Goal: Feedback & Contribution: Leave review/rating

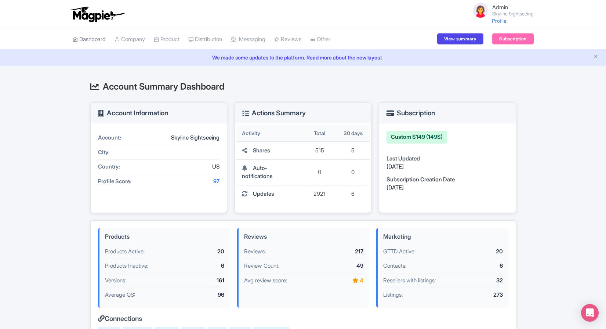
click at [102, 41] on link "Dashboard" at bounding box center [89, 39] width 33 height 20
click at [138, 39] on link "Company" at bounding box center [130, 39] width 30 height 20
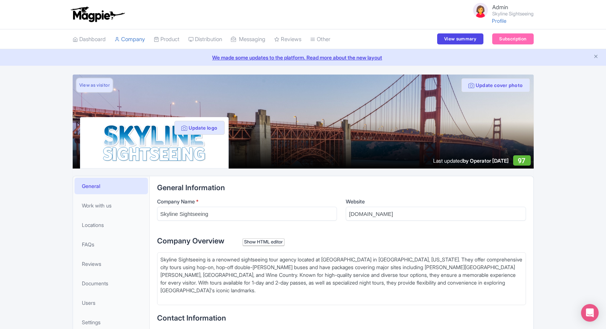
click at [93, 85] on link "View as visitor" at bounding box center [94, 85] width 36 height 14
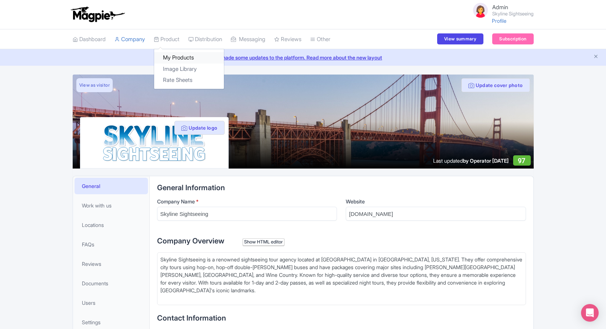
click at [177, 59] on link "My Products" at bounding box center [189, 57] width 70 height 11
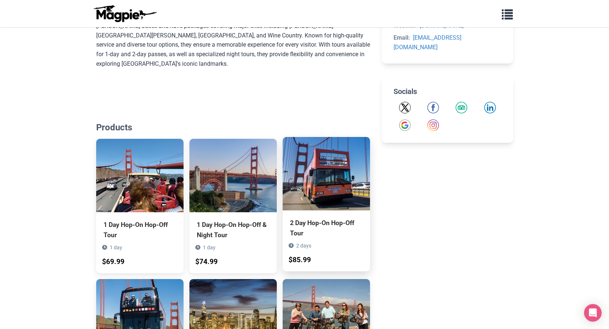
scroll to position [275, 0]
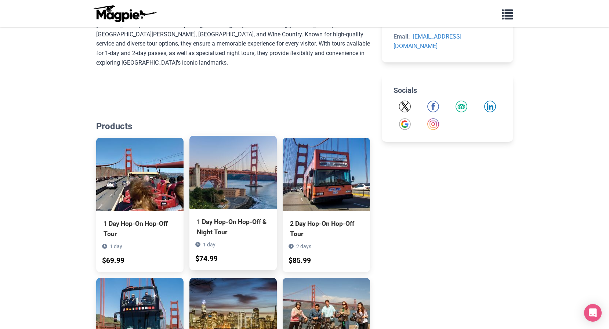
click at [236, 217] on div "1 Day Hop-On Hop-Off & Night Tour" at bounding box center [233, 227] width 73 height 21
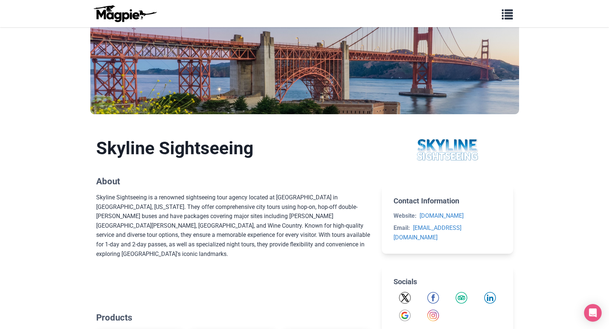
scroll to position [0, 0]
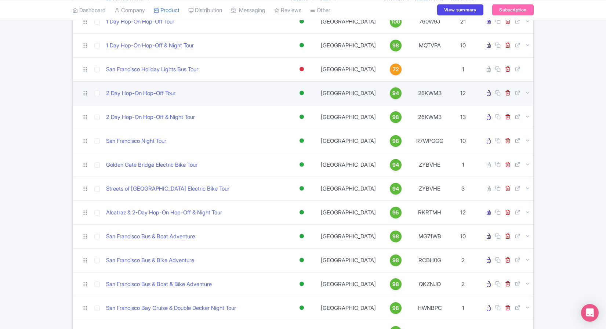
scroll to position [81, 0]
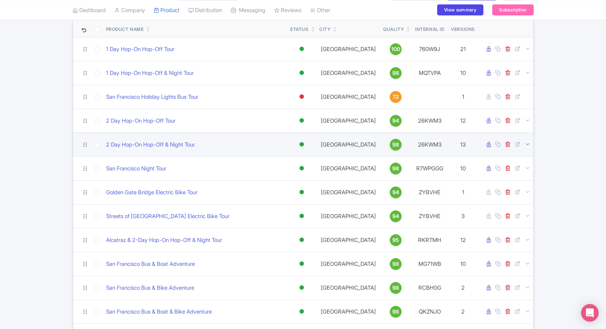
click at [526, 146] on icon at bounding box center [528, 144] width 6 height 6
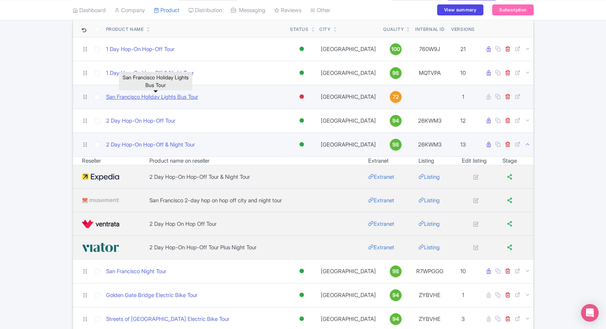
click at [171, 94] on link "San Francisco Holiday Lights Bus Tour" at bounding box center [152, 97] width 92 height 8
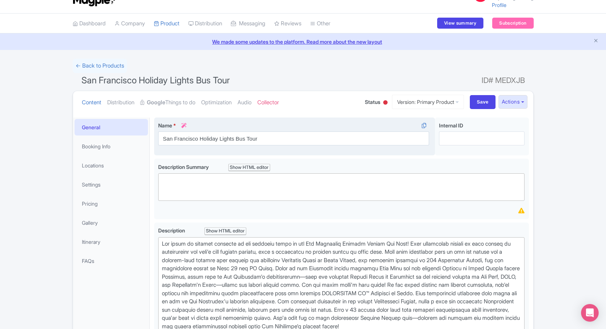
scroll to position [18, 0]
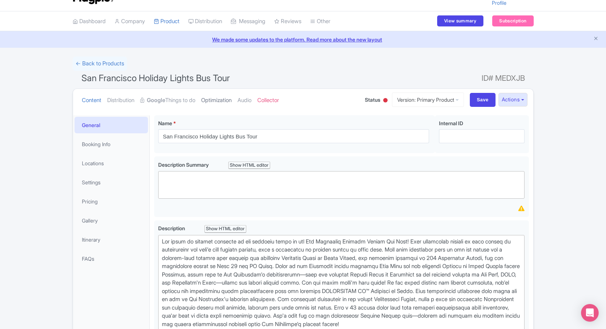
click at [217, 100] on link "Optimization" at bounding box center [216, 100] width 30 height 23
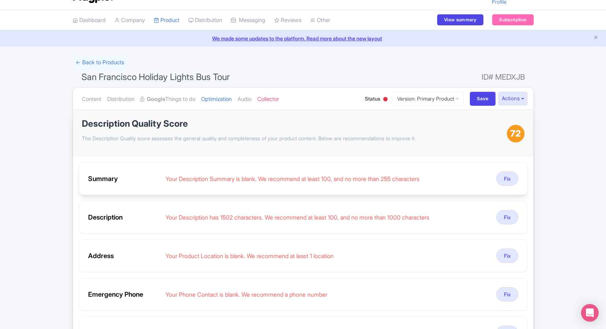
scroll to position [0, 0]
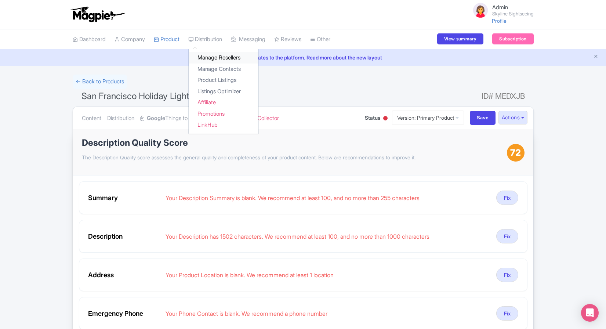
click at [210, 55] on link "Manage Resellers" at bounding box center [224, 57] width 70 height 11
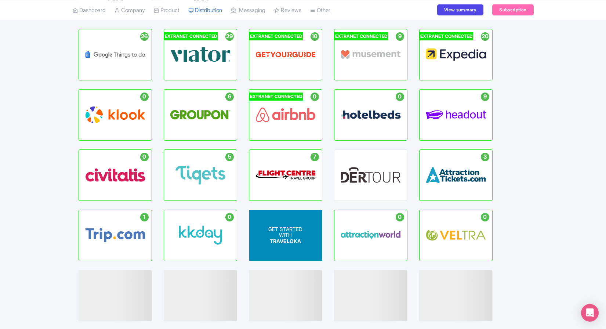
scroll to position [93, 0]
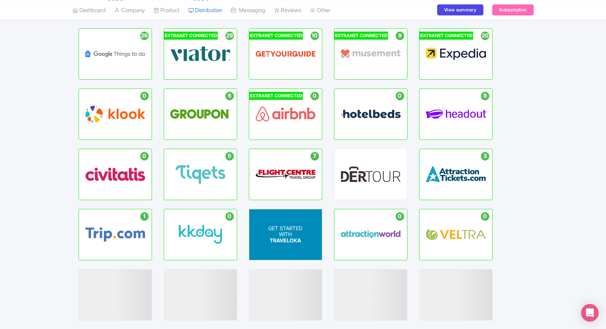
click at [289, 231] on p "WITH" at bounding box center [286, 234] width 34 height 6
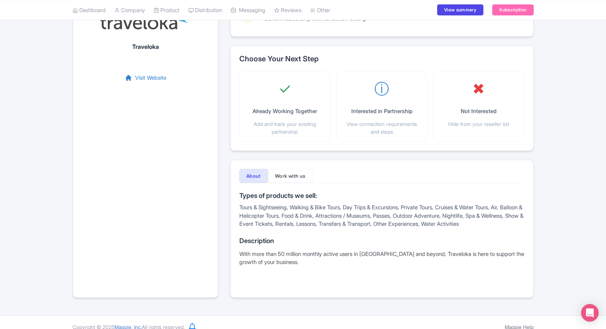
scroll to position [83, 0]
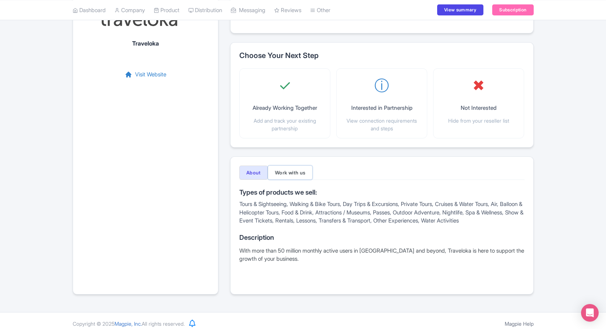
click at [281, 173] on button "Work with us" at bounding box center [290, 173] width 45 height 14
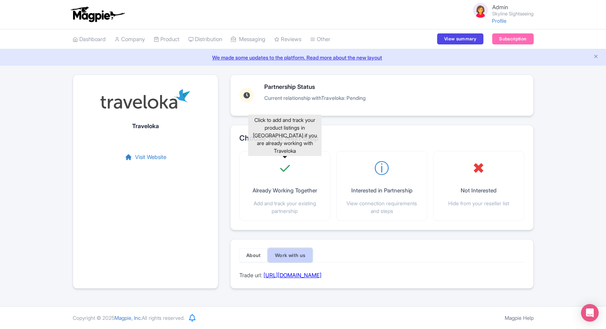
scroll to position [0, 0]
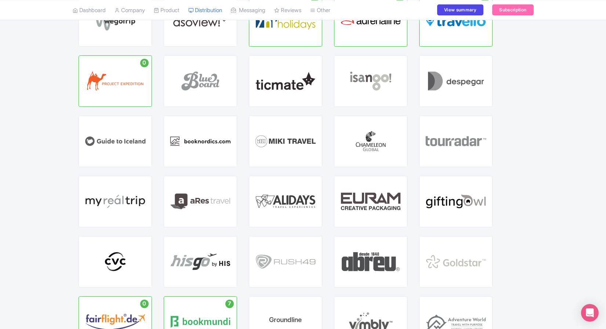
scroll to position [637, 0]
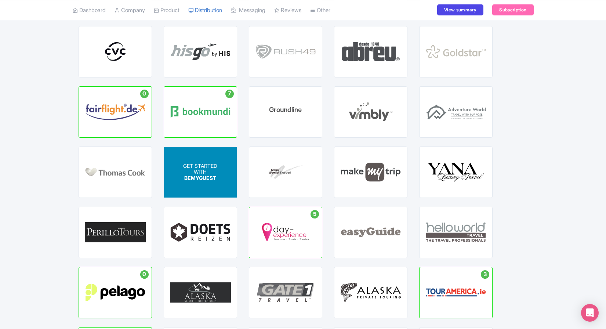
click at [198, 174] on p "WITH" at bounding box center [200, 172] width 34 height 6
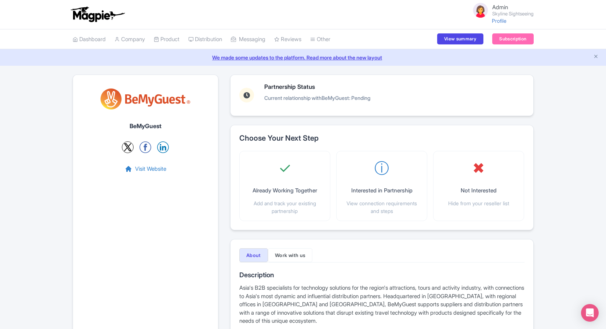
scroll to position [51, 0]
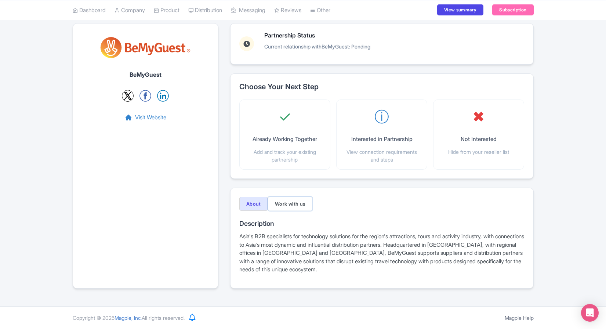
click at [289, 206] on button "Work with us" at bounding box center [290, 204] width 45 height 14
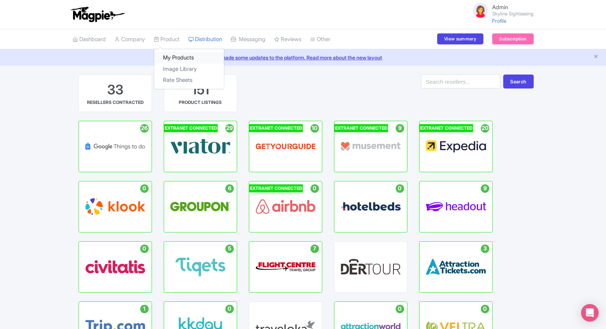
click at [184, 58] on link "My Products" at bounding box center [189, 57] width 70 height 11
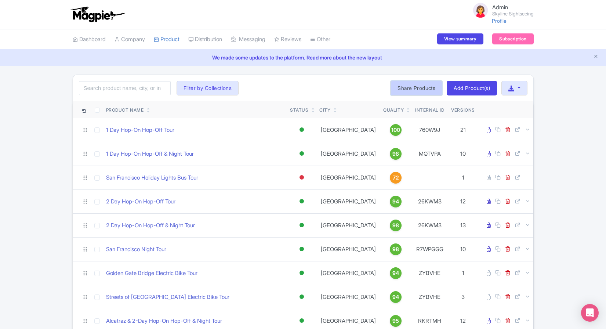
click at [419, 91] on link "Share Products" at bounding box center [417, 88] width 52 height 15
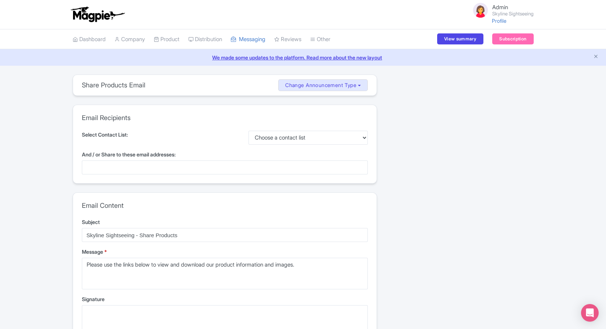
click at [206, 167] on div at bounding box center [225, 168] width 286 height 14
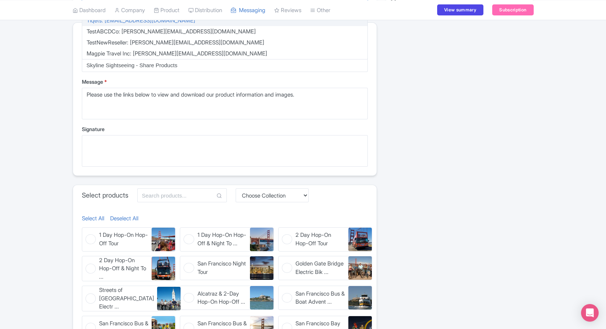
scroll to position [258, 0]
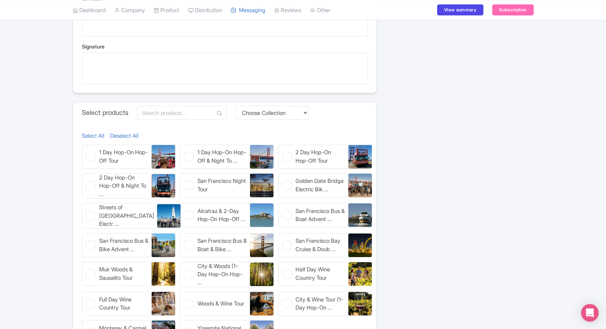
click at [93, 156] on figure "1 Day Hop-On Hop-Off Tour 1 Day Hop-On Hop-Off Tour" at bounding box center [129, 157] width 94 height 24
click at [87, 149] on input "1 Day Hop-On Hop-Off Tour 1 Day Hop-On Hop-Off Tour" at bounding box center [84, 147] width 5 height 5
checkbox input "true"
click at [98, 191] on figure "2 Day Hop-On Hop-Off & Night To ... 2 Day Hop-On Hop-Off & Night Tour" at bounding box center [129, 186] width 94 height 26
click at [87, 178] on input "2 Day Hop-On Hop-Off & Night To ... 2 Day Hop-On Hop-Off & Night Tour" at bounding box center [84, 175] width 5 height 5
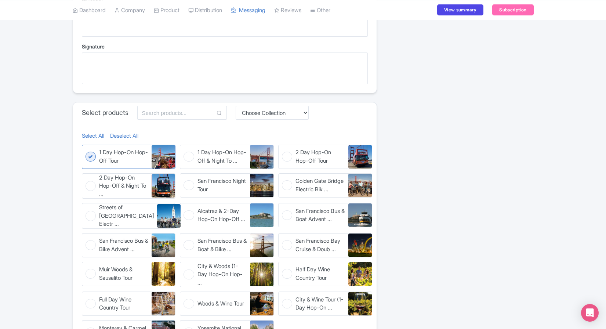
checkbox input "true"
click at [99, 217] on figure "Streets of San Francisco Electr ... Streets of San Francisco Electric Bike Tour" at bounding box center [129, 216] width 94 height 26
click at [87, 208] on input "Streets of San Francisco Electr ... Streets of San Francisco Electric Bike Tour" at bounding box center [84, 205] width 5 height 5
checkbox input "true"
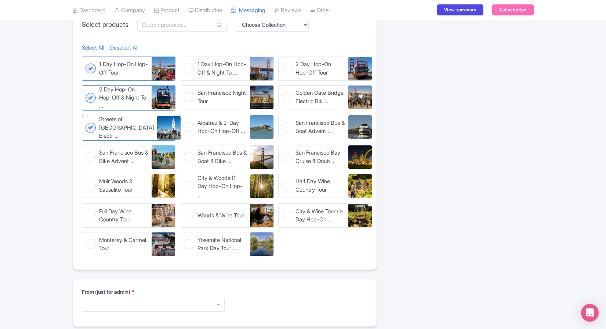
scroll to position [386, 0]
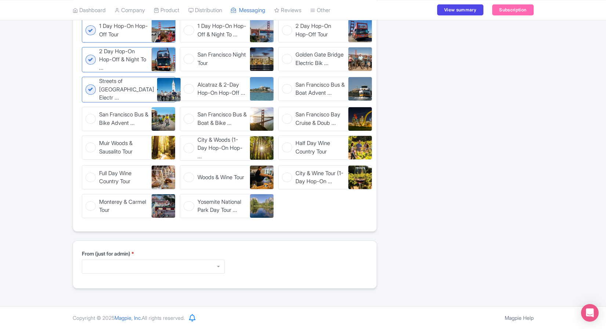
click at [114, 267] on div at bounding box center [153, 267] width 143 height 14
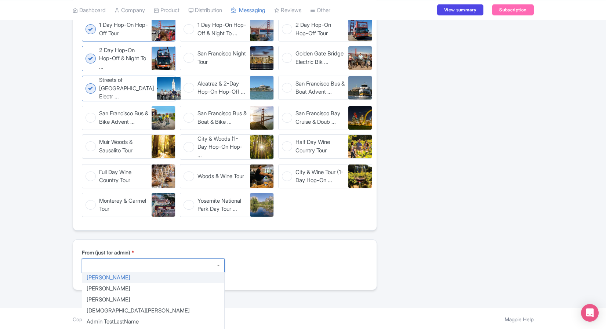
type textarea "Sarah Nielsen sarah+skyline@magpie.travel"
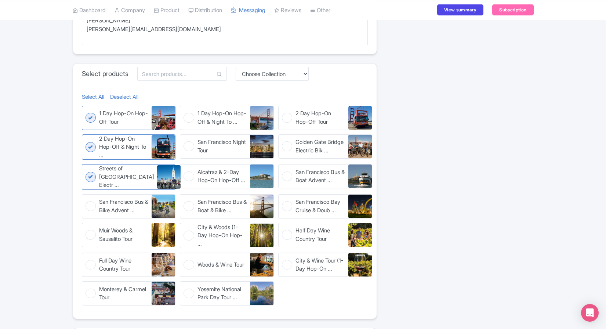
scroll to position [161, 0]
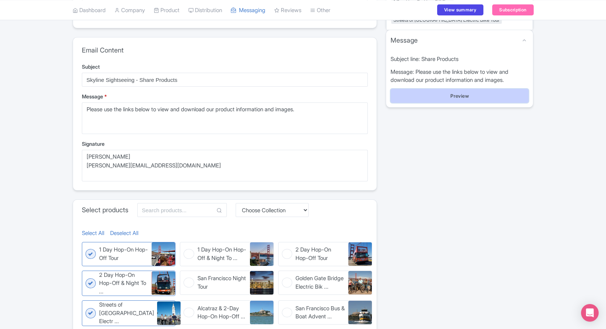
click at [423, 95] on button "Preview" at bounding box center [460, 96] width 138 height 14
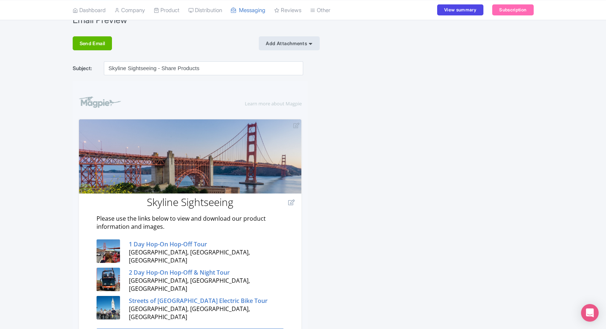
scroll to position [137, 0]
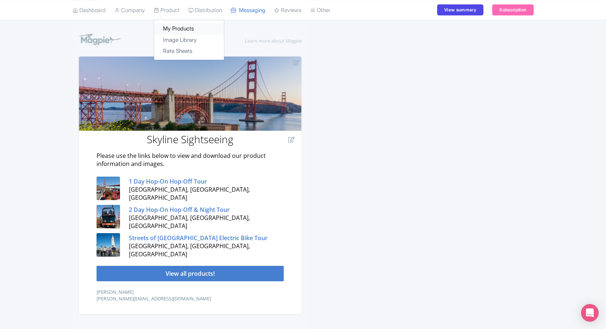
click at [177, 26] on link "My Products" at bounding box center [189, 28] width 70 height 11
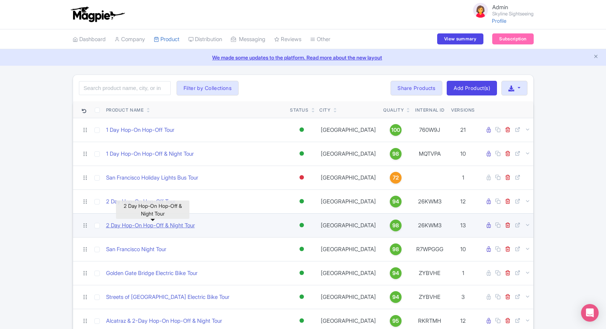
click at [181, 222] on link "2 Day Hop-On Hop-Off & Night Tour" at bounding box center [150, 225] width 89 height 8
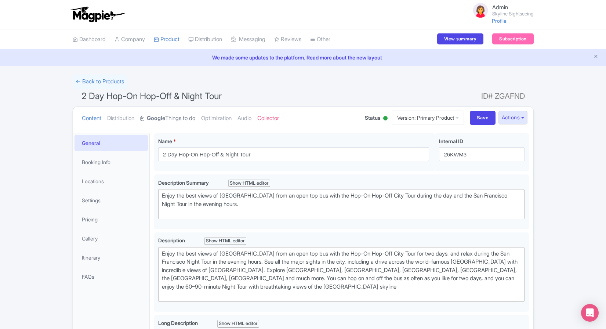
click at [172, 115] on link "Google Things to do" at bounding box center [167, 118] width 55 height 23
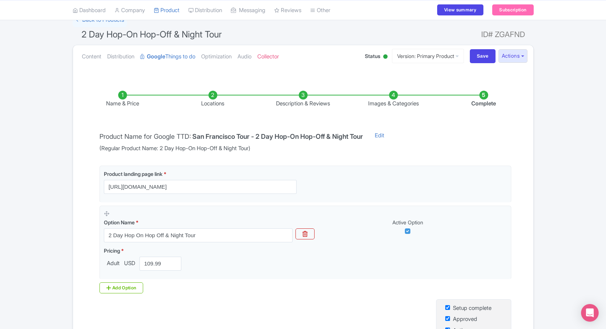
scroll to position [22, 0]
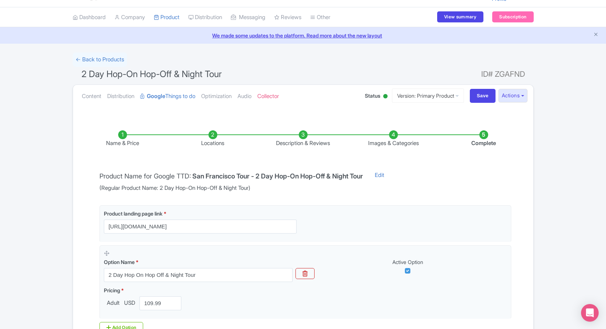
click at [484, 136] on li "Complete" at bounding box center [484, 138] width 90 height 17
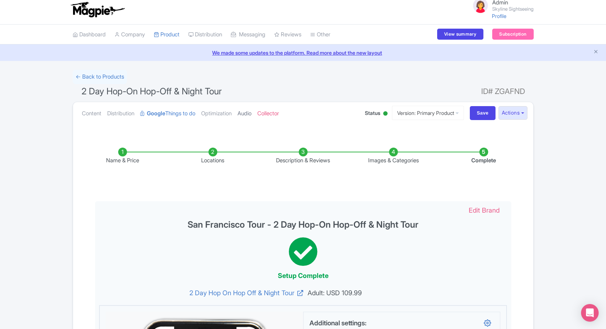
scroll to position [0, 0]
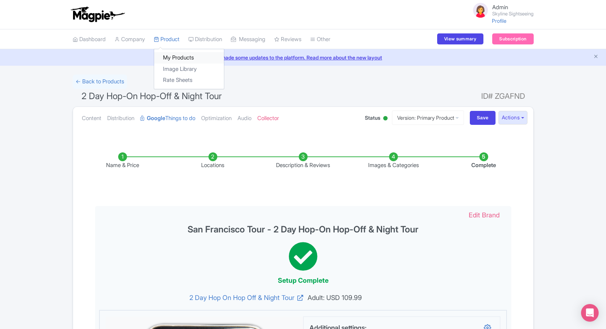
click at [176, 55] on link "My Products" at bounding box center [189, 57] width 70 height 11
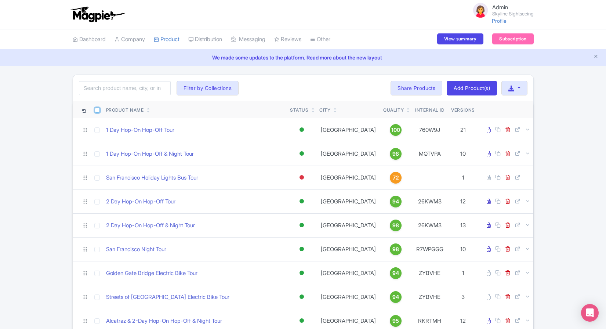
click at [95, 112] on input "checkbox" at bounding box center [97, 110] width 5 height 5
checkbox input "true"
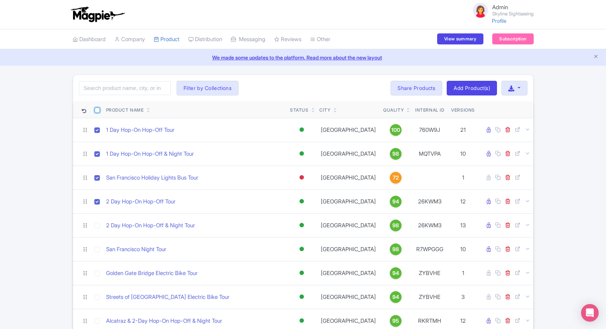
checkbox input "true"
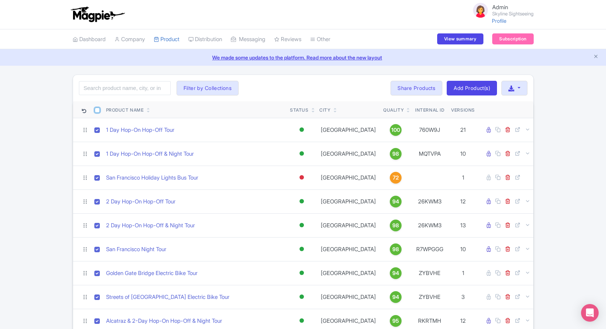
checkbox input "true"
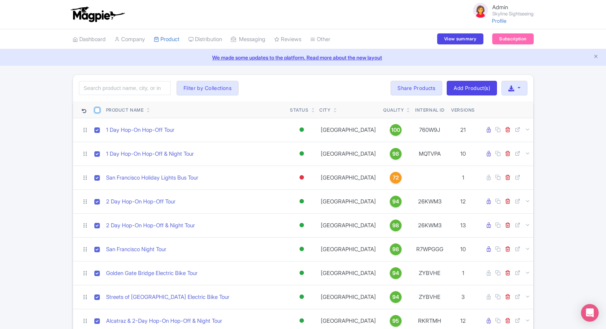
checkbox input "true"
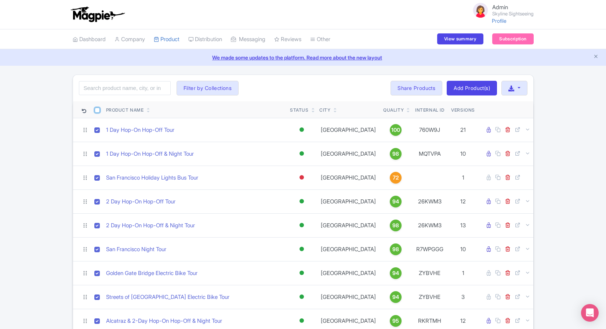
checkbox input "true"
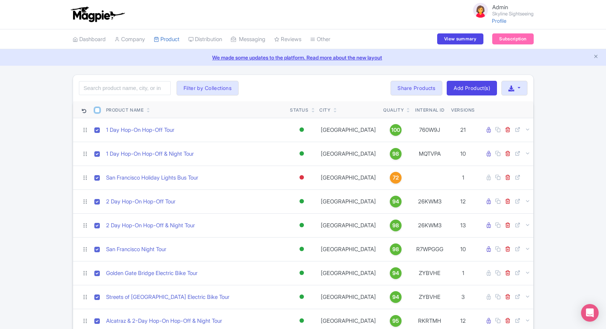
checkbox input "true"
click at [353, 89] on button "Bulk Actions" at bounding box center [362, 88] width 48 height 15
click at [357, 123] on link "Translate" at bounding box center [374, 127] width 70 height 11
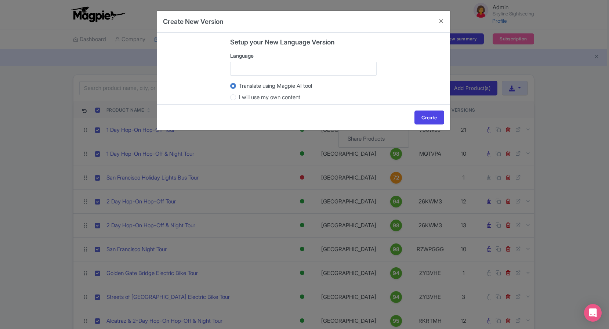
click at [283, 72] on div at bounding box center [303, 69] width 147 height 14
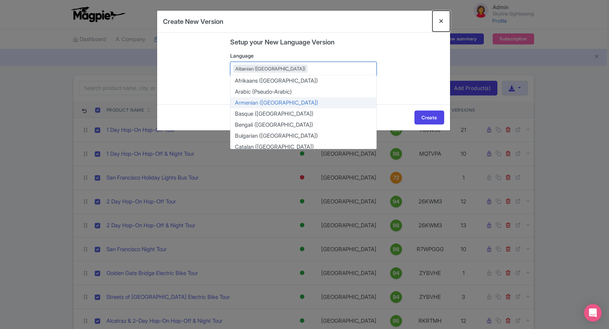
click at [440, 23] on button "Close" at bounding box center [442, 21] width 18 height 21
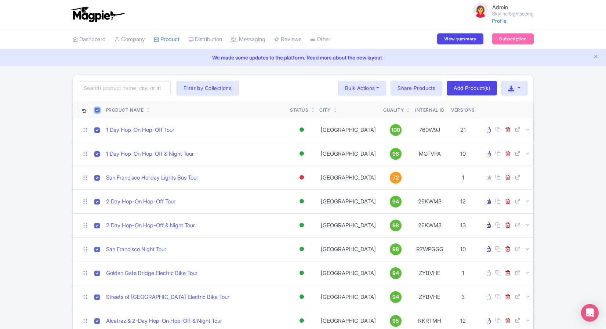
click at [97, 112] on input "checkbox" at bounding box center [97, 110] width 5 height 5
checkbox input "false"
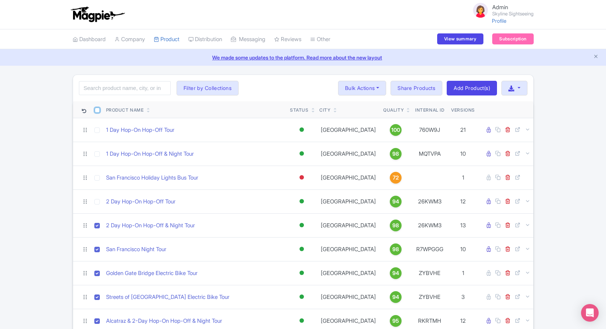
checkbox input "false"
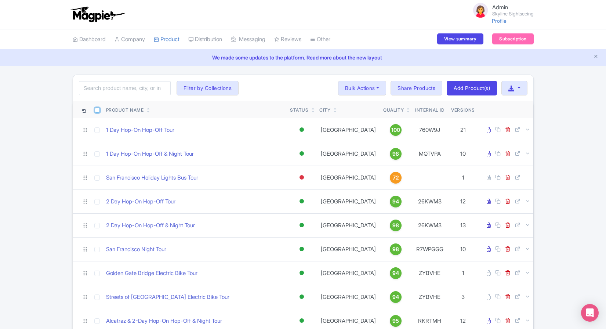
checkbox input "false"
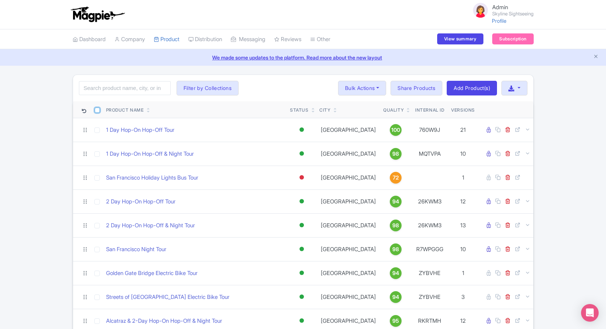
checkbox input "false"
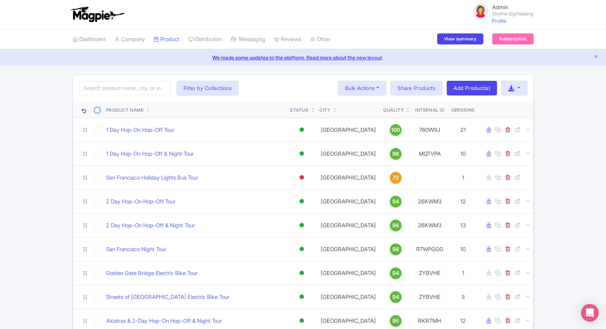
checkbox input "false"
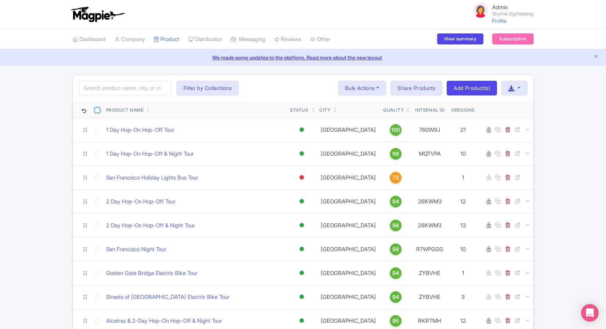
checkbox input "false"
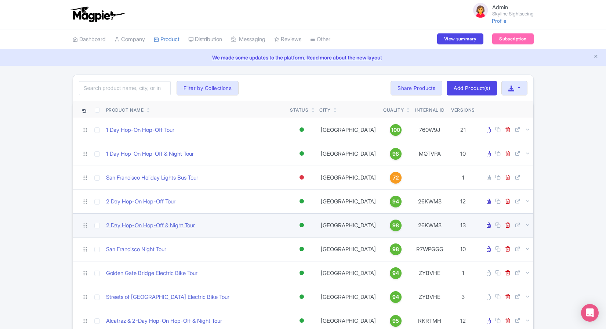
click at [133, 228] on link "2 Day Hop-On Hop-Off & Night Tour" at bounding box center [150, 225] width 89 height 8
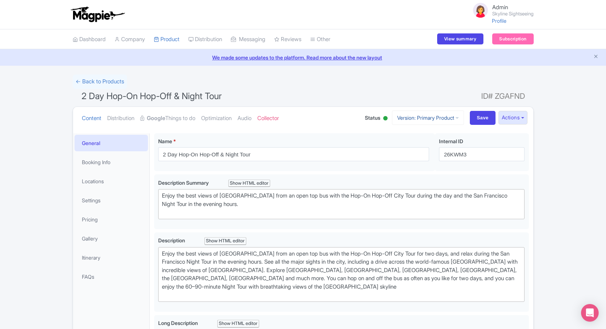
click at [436, 117] on link "Version: Primary Product" at bounding box center [428, 118] width 72 height 14
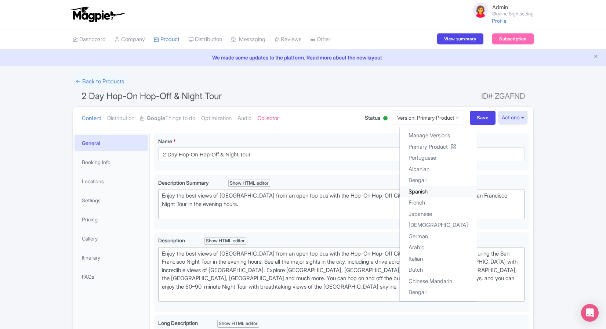
scroll to position [19, 0]
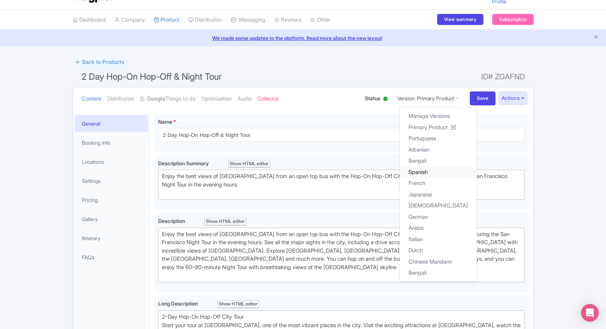
click at [439, 167] on link "Spanish" at bounding box center [438, 171] width 77 height 11
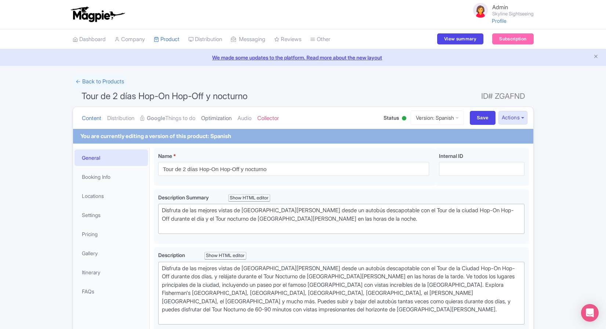
click at [221, 121] on link "Optimization" at bounding box center [216, 118] width 30 height 23
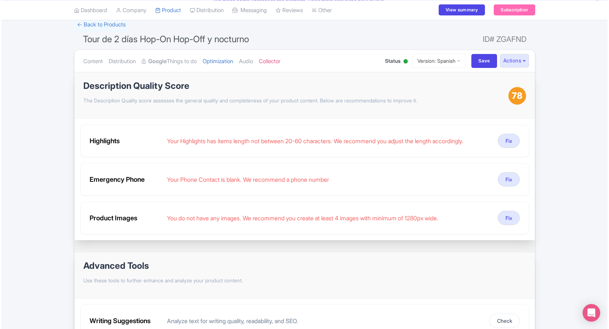
scroll to position [62, 0]
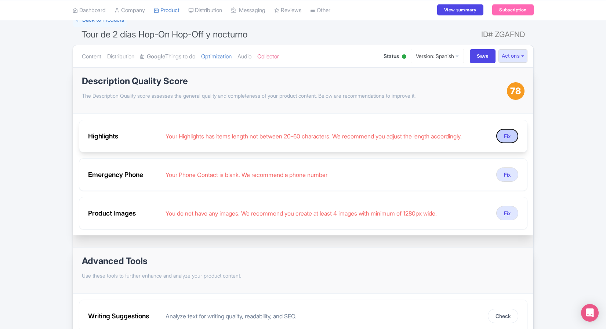
click at [513, 133] on button "Fix" at bounding box center [508, 136] width 22 height 14
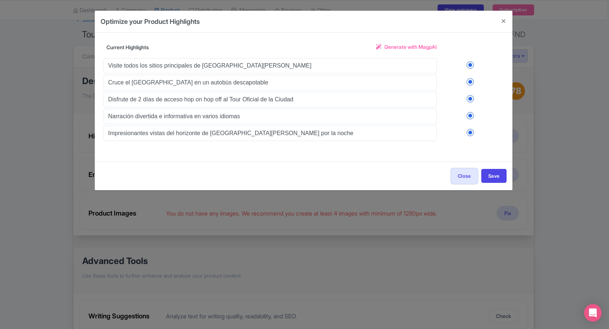
click at [416, 44] on span "Generate with MagpAI" at bounding box center [411, 47] width 53 height 8
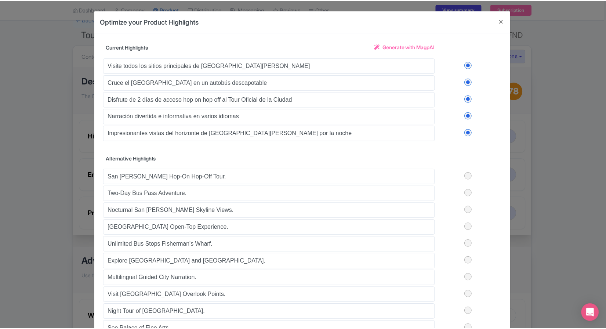
scroll to position [55, 0]
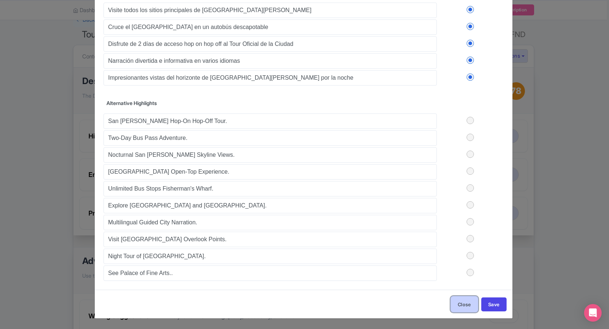
click at [462, 305] on button "Close" at bounding box center [465, 304] width 28 height 17
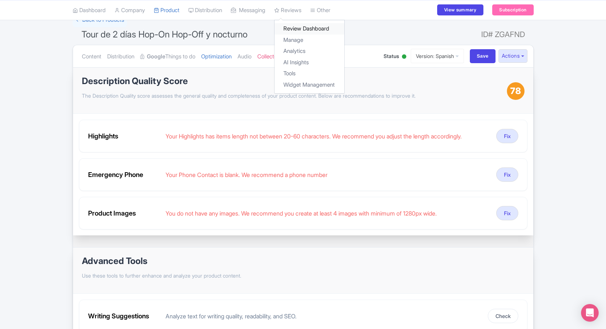
click at [302, 28] on link "Review Dashboard" at bounding box center [310, 28] width 70 height 11
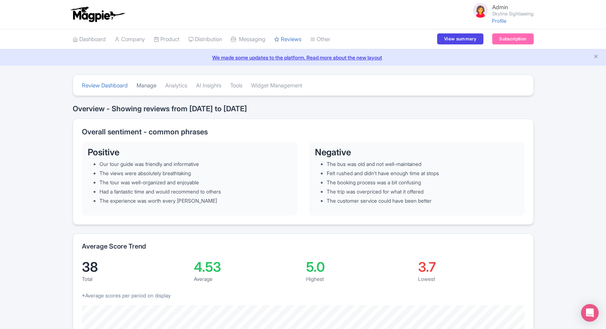
click at [155, 86] on link "Manage" at bounding box center [147, 86] width 20 height 20
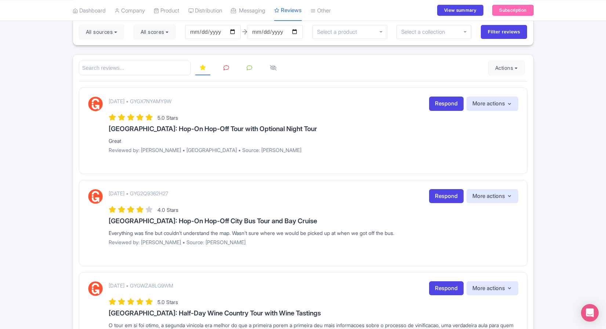
scroll to position [79, 0]
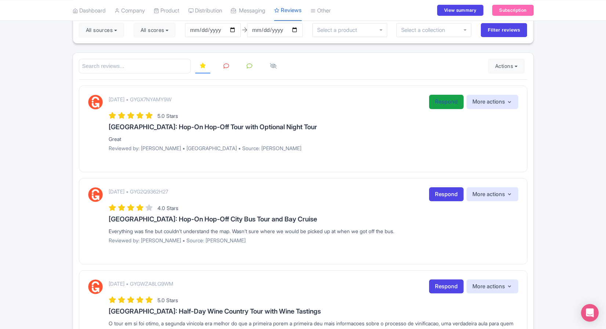
click at [440, 107] on link "Respond" at bounding box center [446, 102] width 35 height 14
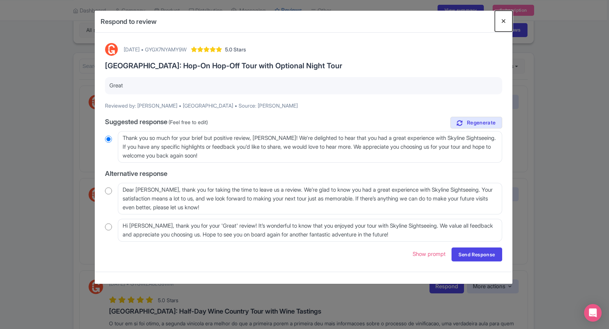
click at [500, 22] on button "Close" at bounding box center [504, 21] width 18 height 21
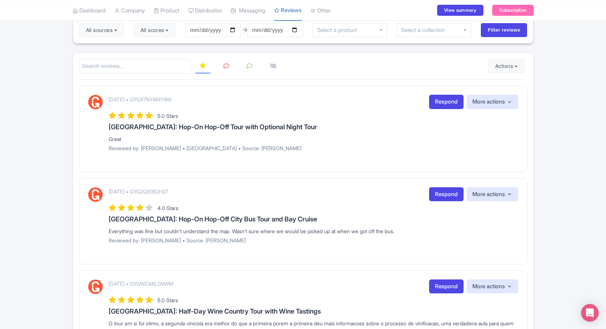
click at [228, 66] on icon at bounding box center [227, 66] width 6 height 6
click at [244, 69] on link at bounding box center [249, 66] width 14 height 14
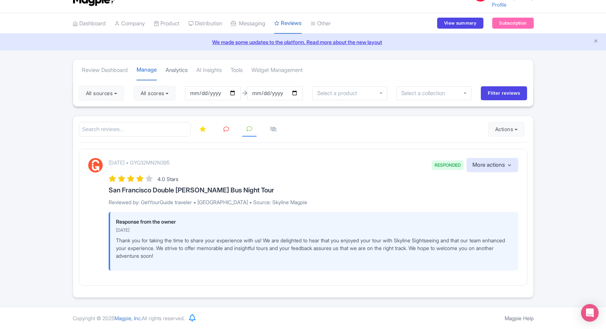
click at [186, 70] on link "Analytics" at bounding box center [177, 70] width 22 height 20
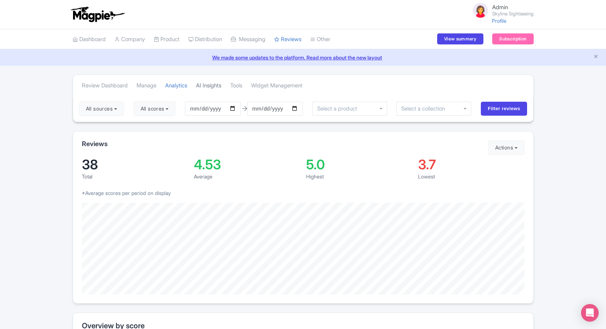
click at [209, 89] on link "AI Insights" at bounding box center [208, 86] width 25 height 20
